Goal: Task Accomplishment & Management: Manage account settings

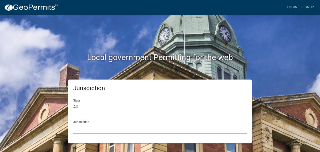
click at [106, 127] on select "[GEOGRAPHIC_DATA], [US_STATE] [GEOGRAPHIC_DATA], [US_STATE][PERSON_NAME][GEOGRA…" at bounding box center [160, 128] width 174 height 10
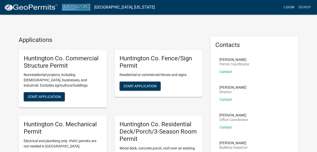
click at [285, 8] on link "Login" at bounding box center [288, 8] width 15 height 10
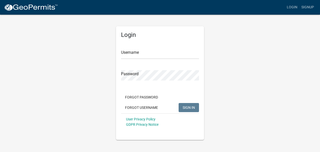
click at [138, 63] on div "Password" at bounding box center [160, 71] width 78 height 17
click at [138, 56] on input "Username" at bounding box center [160, 54] width 78 height 10
type input "DBair"
click at [128, 85] on form "Username DBair Password Forgot Password Forgot Username SIGN IN User Privacy Po…" at bounding box center [160, 86] width 78 height 88
click at [185, 107] on span "SIGN IN" at bounding box center [189, 107] width 12 height 4
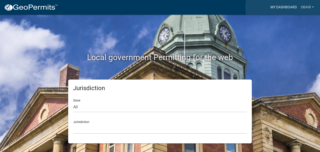
click at [284, 7] on link "My Dashboard" at bounding box center [284, 8] width 30 height 10
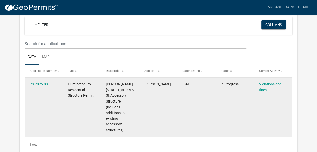
scroll to position [50, 0]
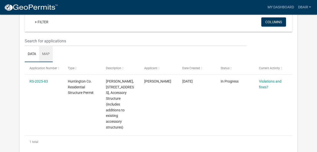
click at [46, 57] on link "Map" at bounding box center [46, 54] width 14 height 16
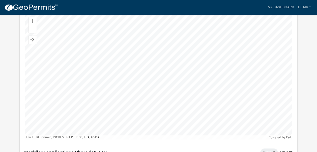
scroll to position [126, 0]
